Goal: Task Accomplishment & Management: Manage account settings

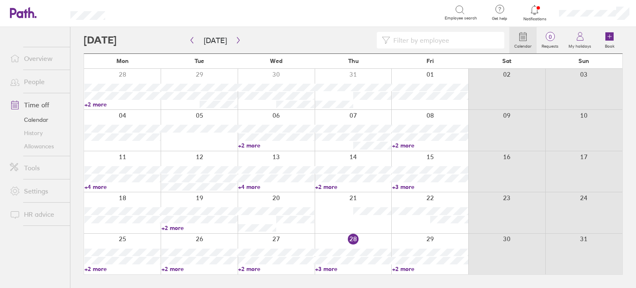
click at [333, 270] on link "+3 more" at bounding box center [353, 268] width 76 height 7
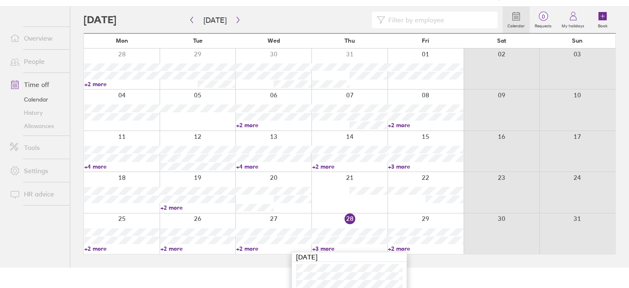
scroll to position [40, 0]
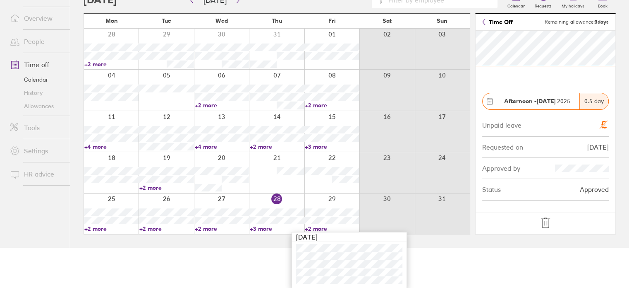
click at [235, 247] on html "Search Employee search Get help FAQs Contact us Notifications My profile Sign o…" at bounding box center [314, 104] width 629 height 288
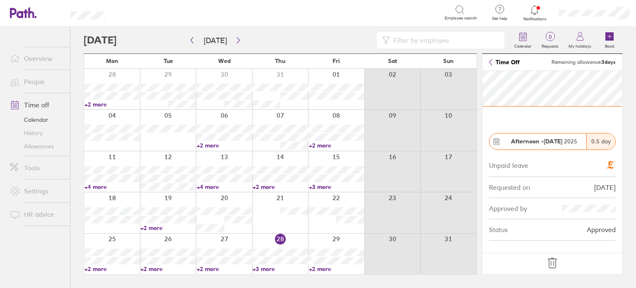
click at [50, 54] on link "Overview" at bounding box center [36, 58] width 67 height 17
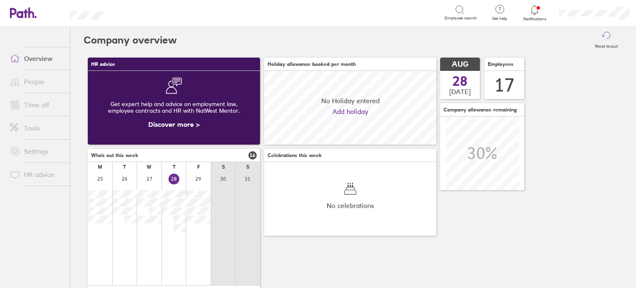
scroll to position [73, 172]
click at [31, 106] on link "Time off" at bounding box center [36, 104] width 67 height 17
